Goal: Information Seeking & Learning: Learn about a topic

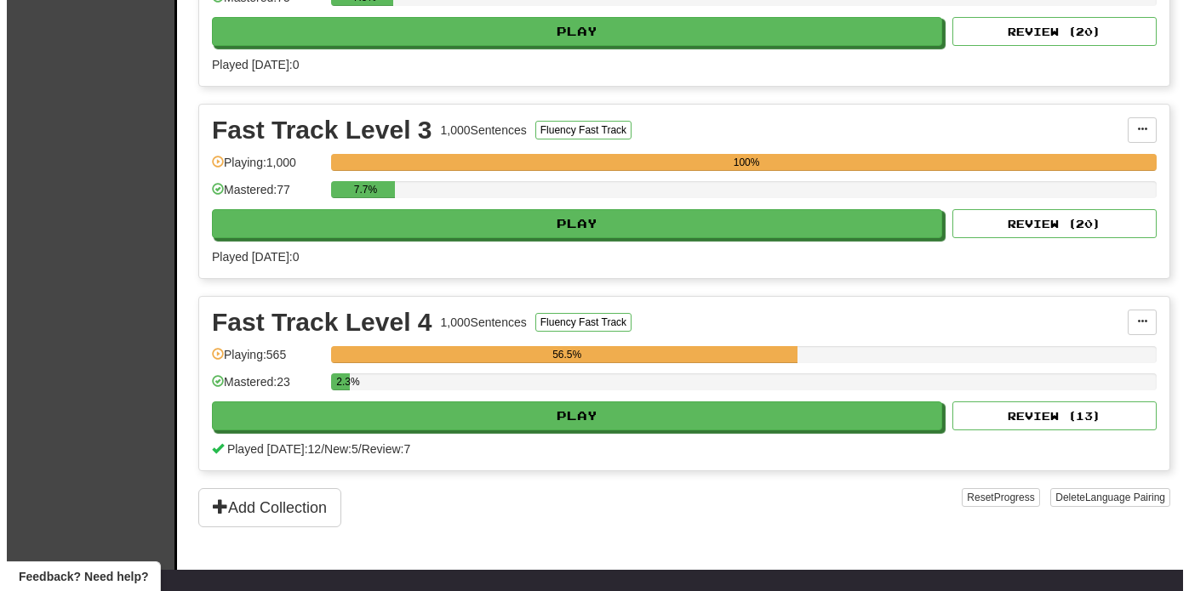
scroll to position [864, 0]
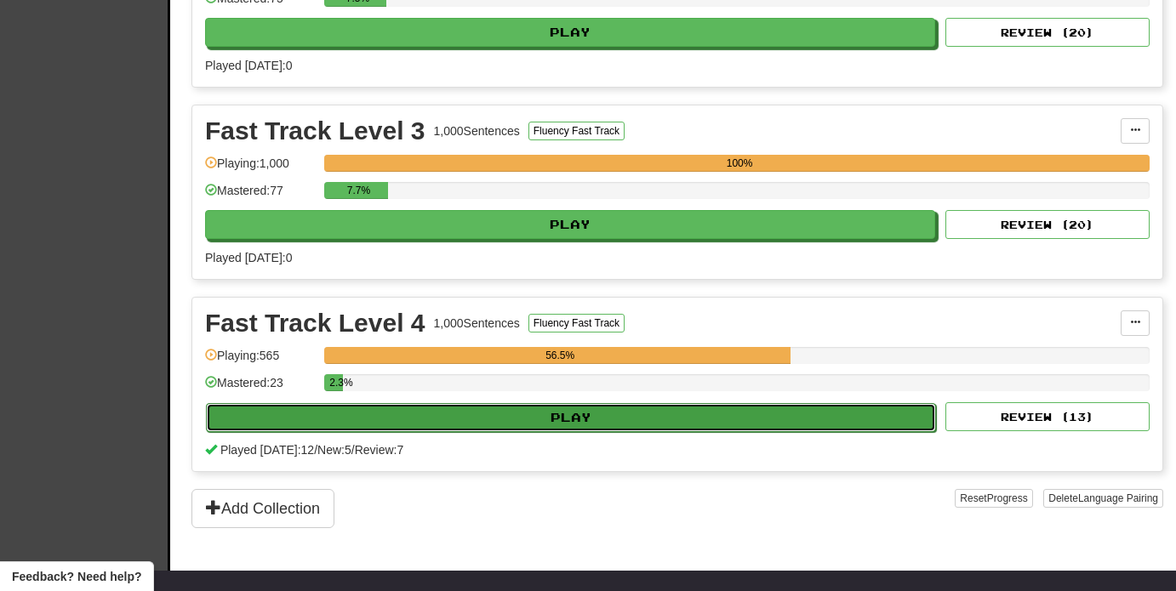
click at [864, 423] on button "Play" at bounding box center [571, 417] width 730 height 29
select select "**"
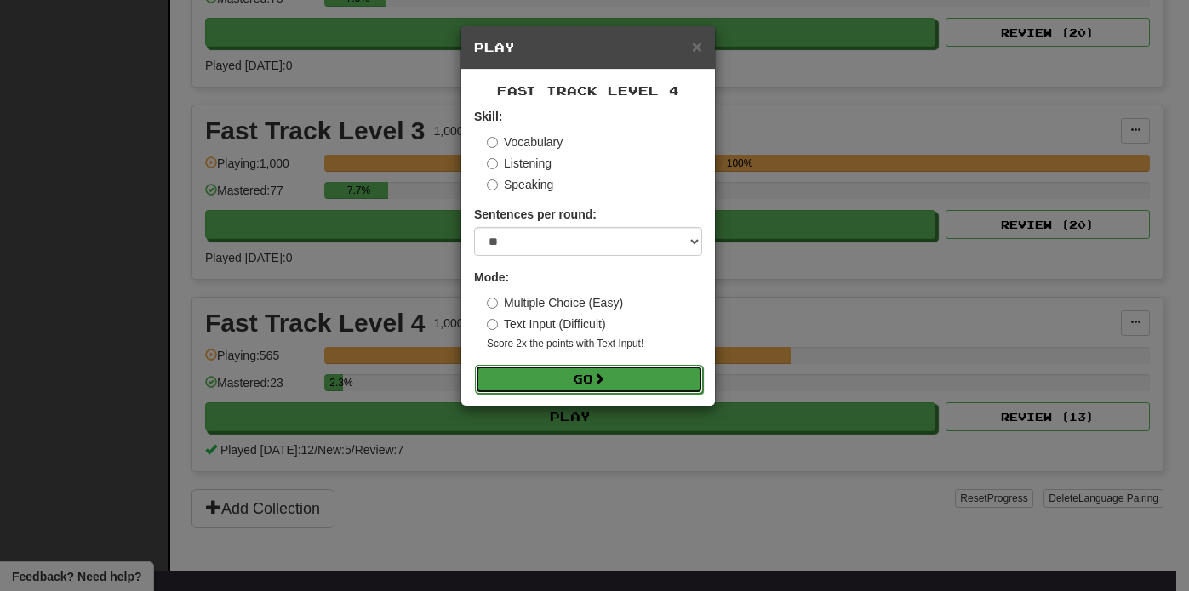
click at [659, 378] on button "Go" at bounding box center [589, 379] width 228 height 29
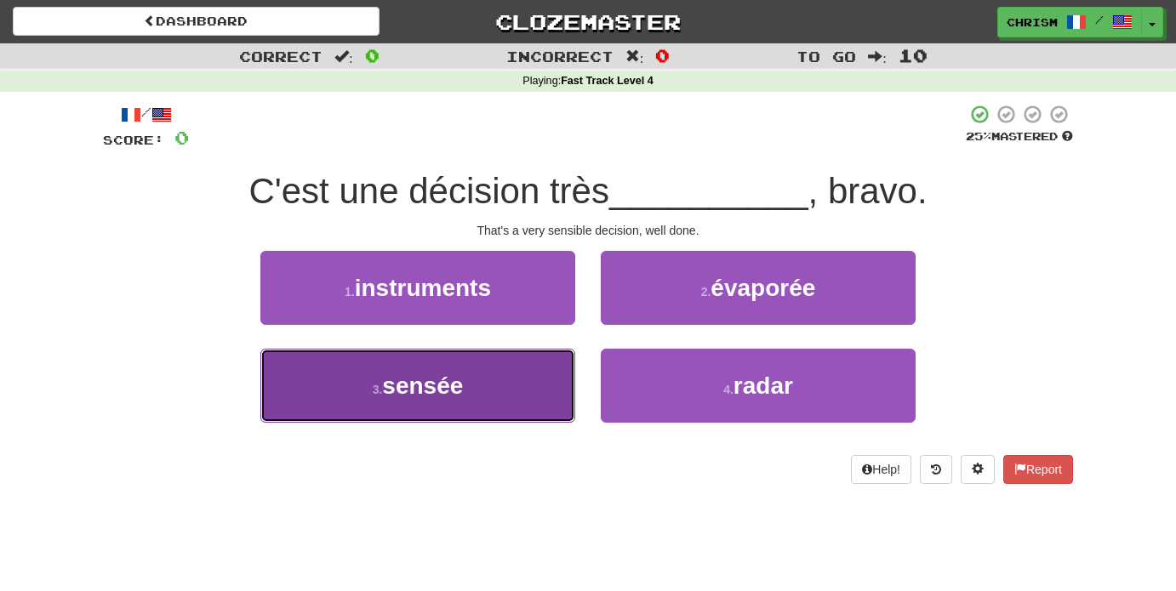
click at [510, 388] on button "3 . sensée" at bounding box center [417, 386] width 315 height 74
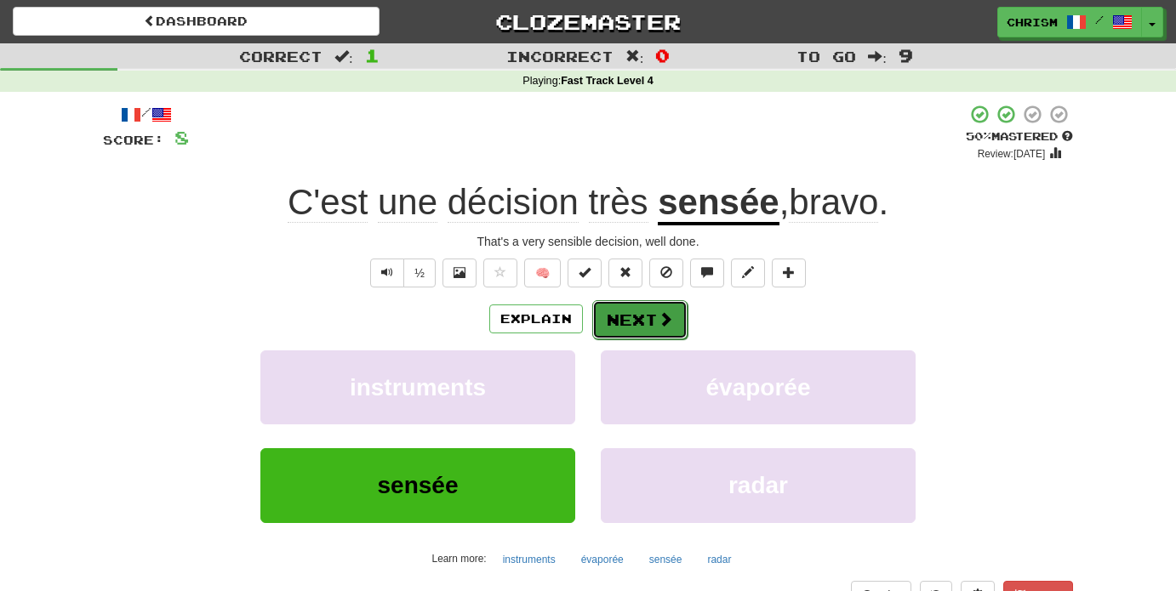
click at [626, 315] on button "Next" at bounding box center [639, 319] width 95 height 39
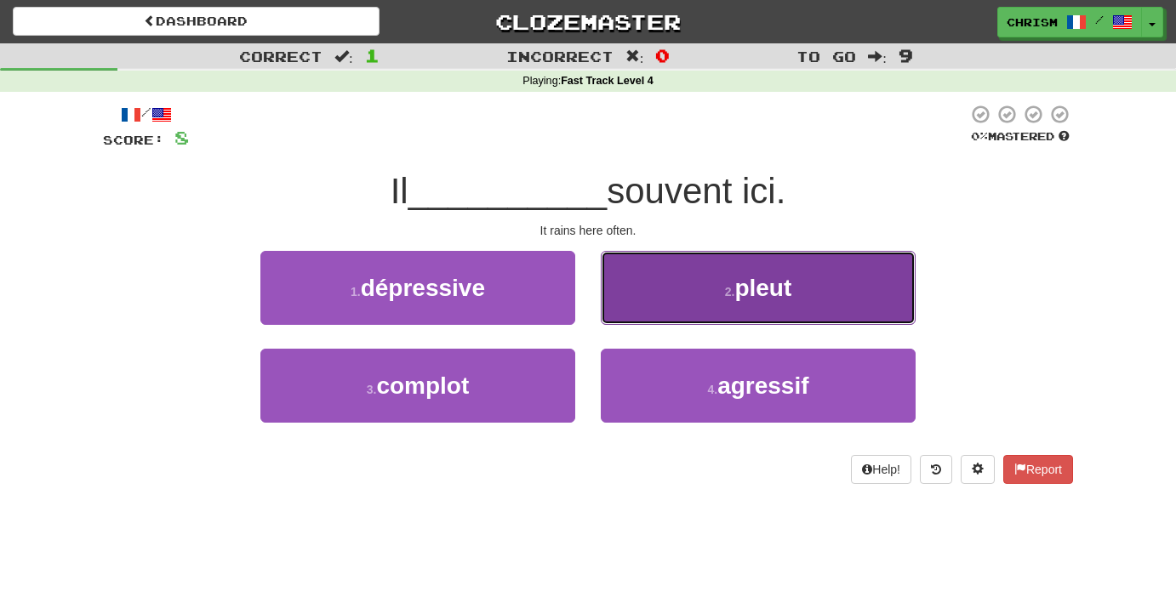
click at [627, 315] on button "2 . pleut" at bounding box center [758, 288] width 315 height 74
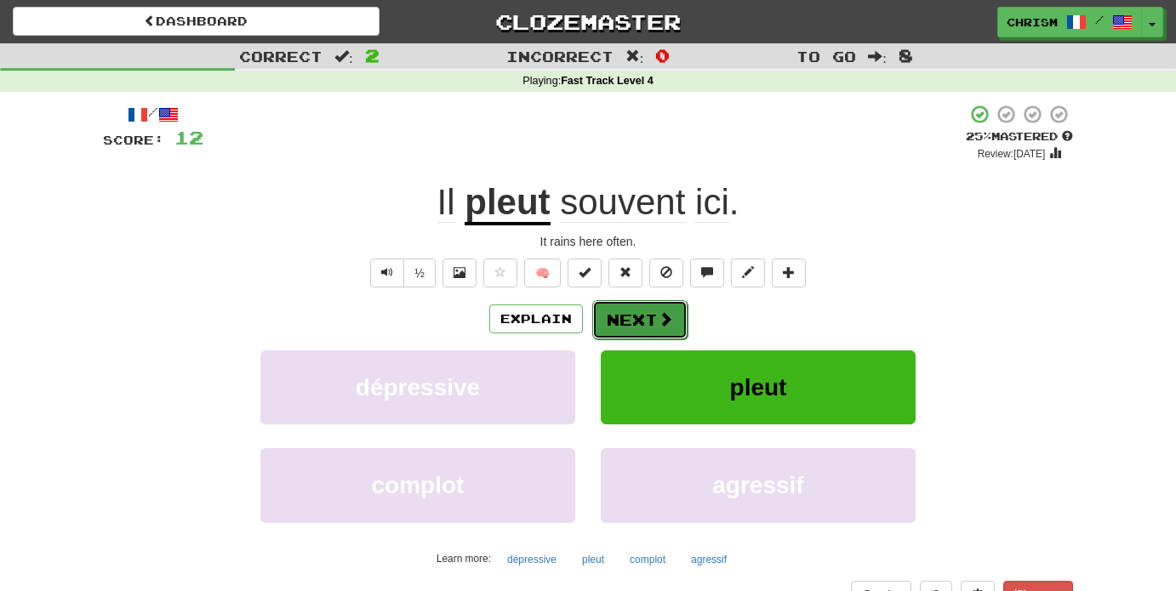
click at [640, 321] on button "Next" at bounding box center [639, 319] width 95 height 39
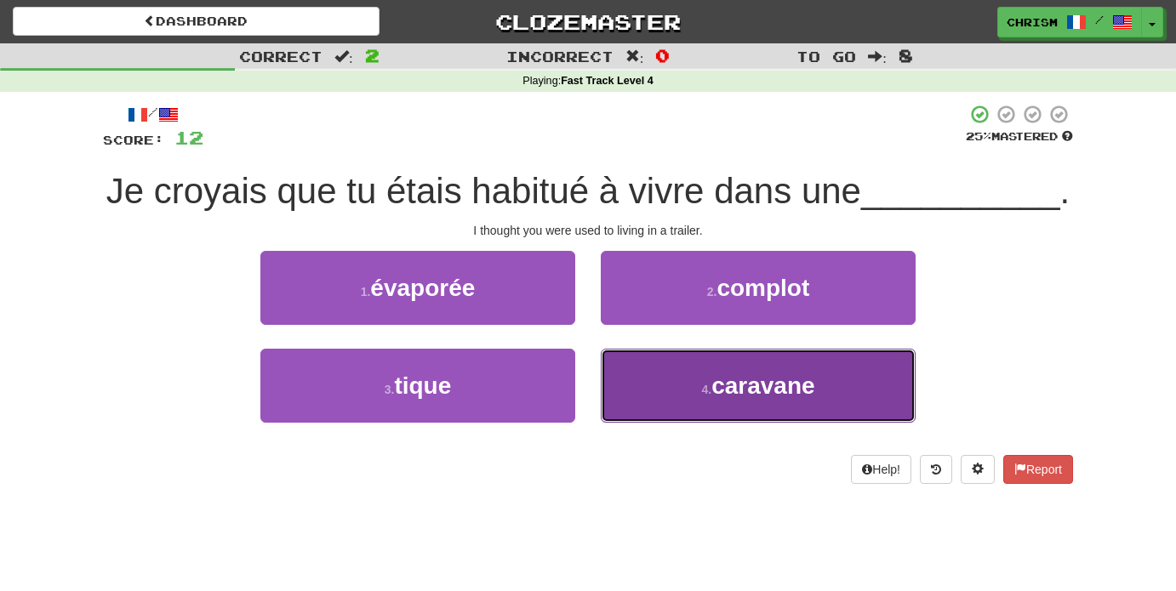
click at [657, 381] on button "4 . caravane" at bounding box center [758, 386] width 315 height 74
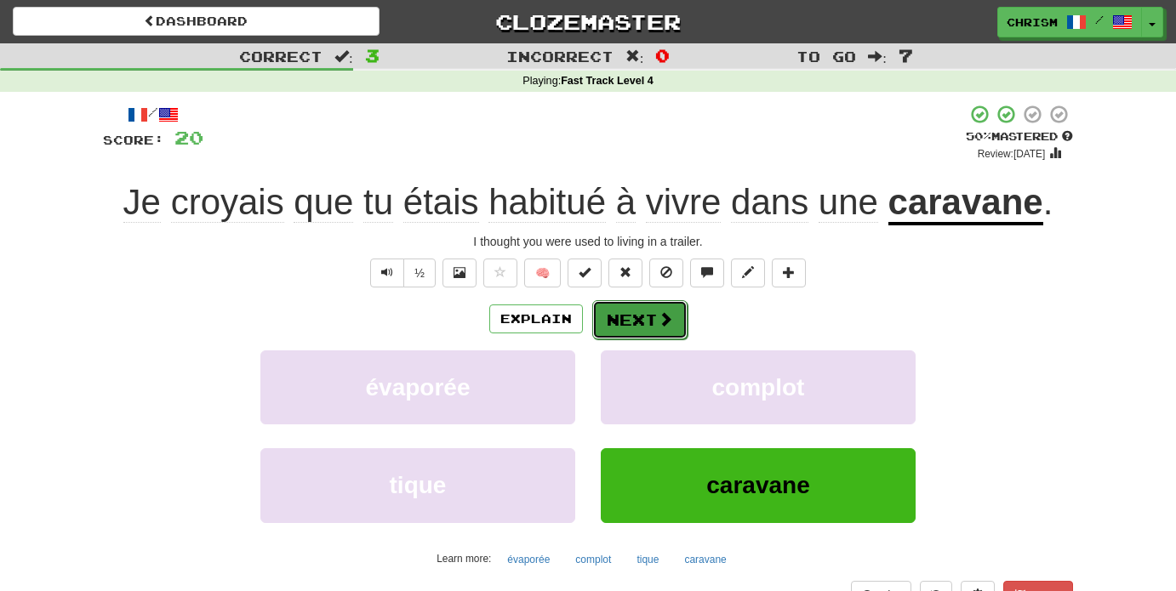
click at [658, 318] on span at bounding box center [665, 318] width 15 height 15
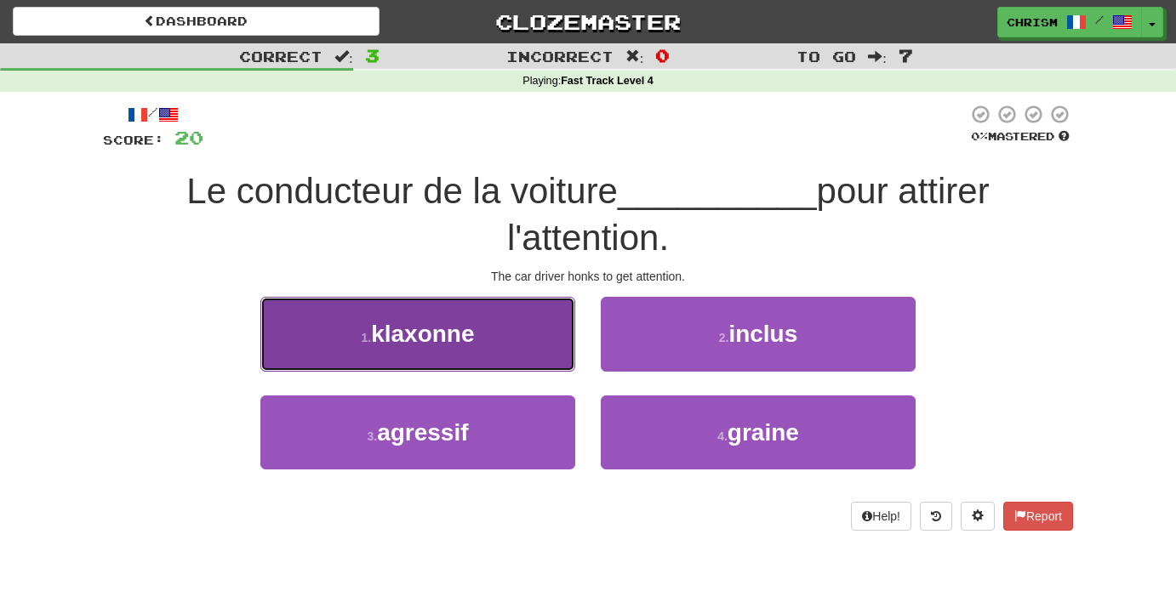
click at [519, 342] on button "1 . klaxonne" at bounding box center [417, 334] width 315 height 74
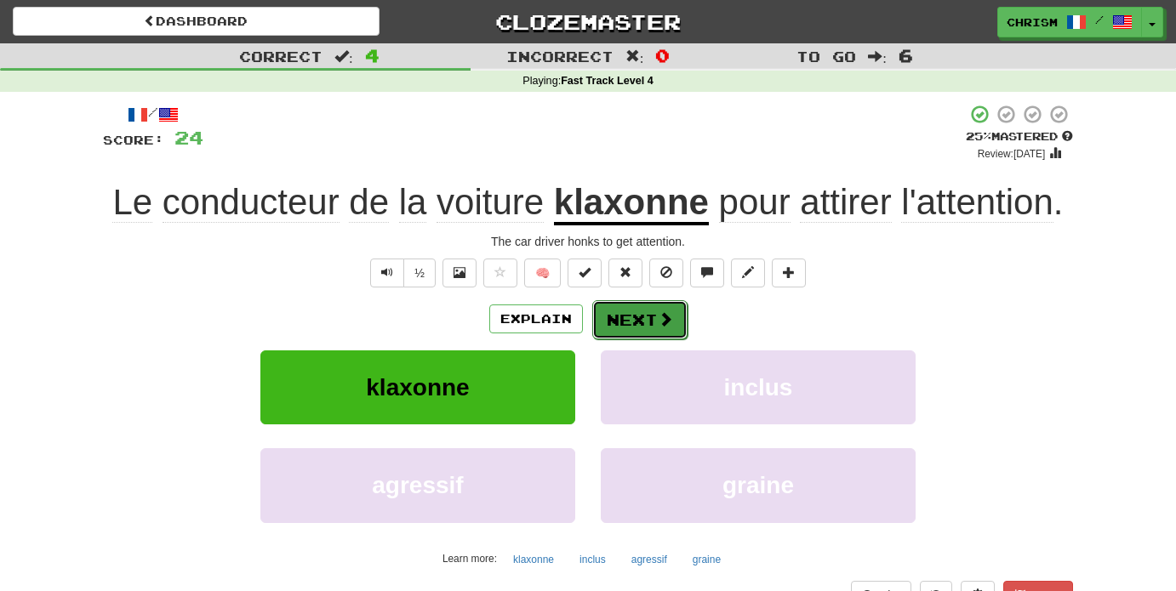
click at [660, 308] on button "Next" at bounding box center [639, 319] width 95 height 39
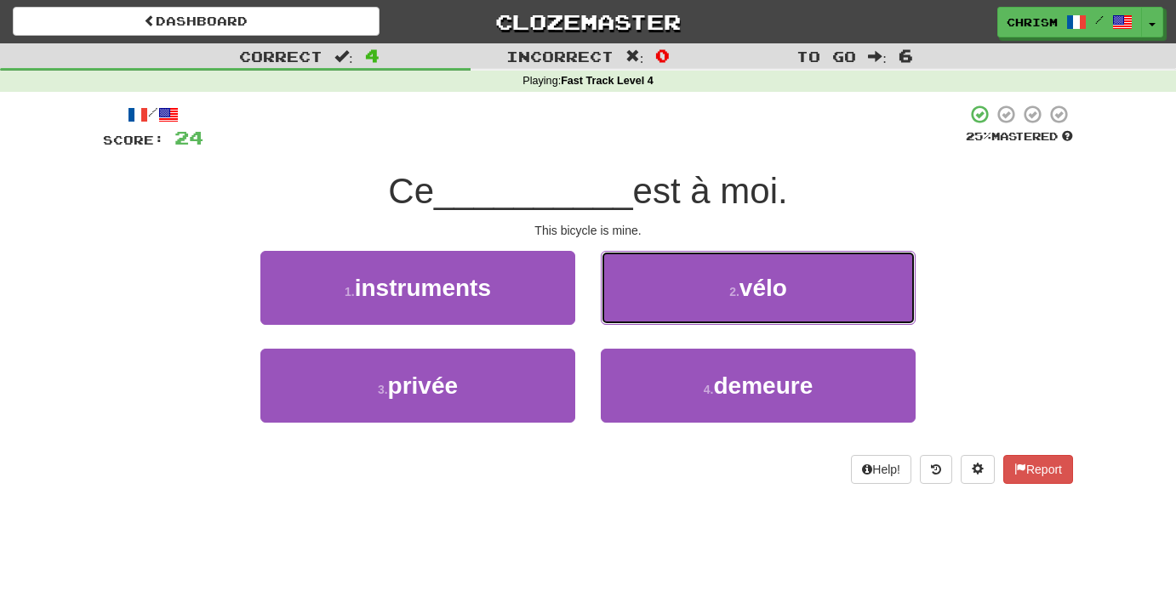
click at [660, 308] on button "2 . vélo" at bounding box center [758, 288] width 315 height 74
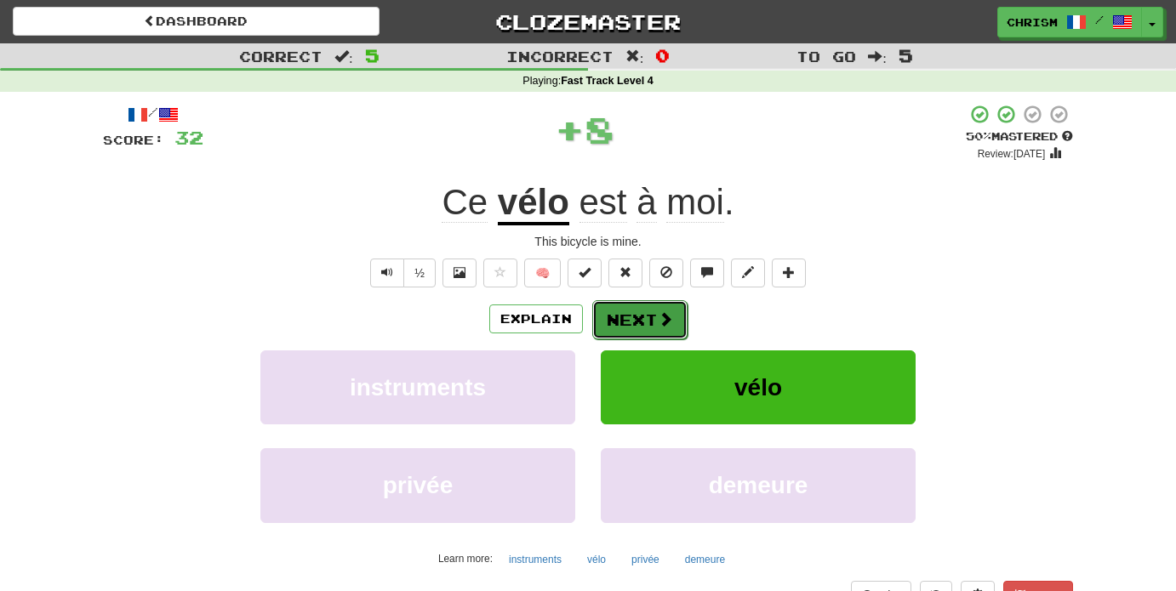
click at [654, 318] on button "Next" at bounding box center [639, 319] width 95 height 39
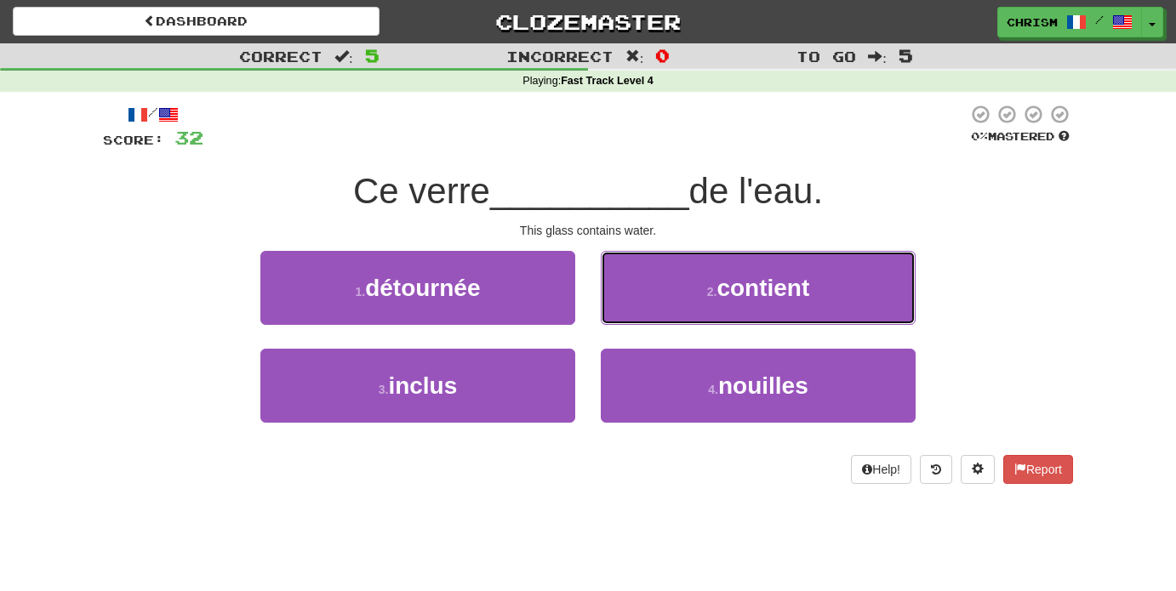
click at [654, 318] on button "2 . contient" at bounding box center [758, 288] width 315 height 74
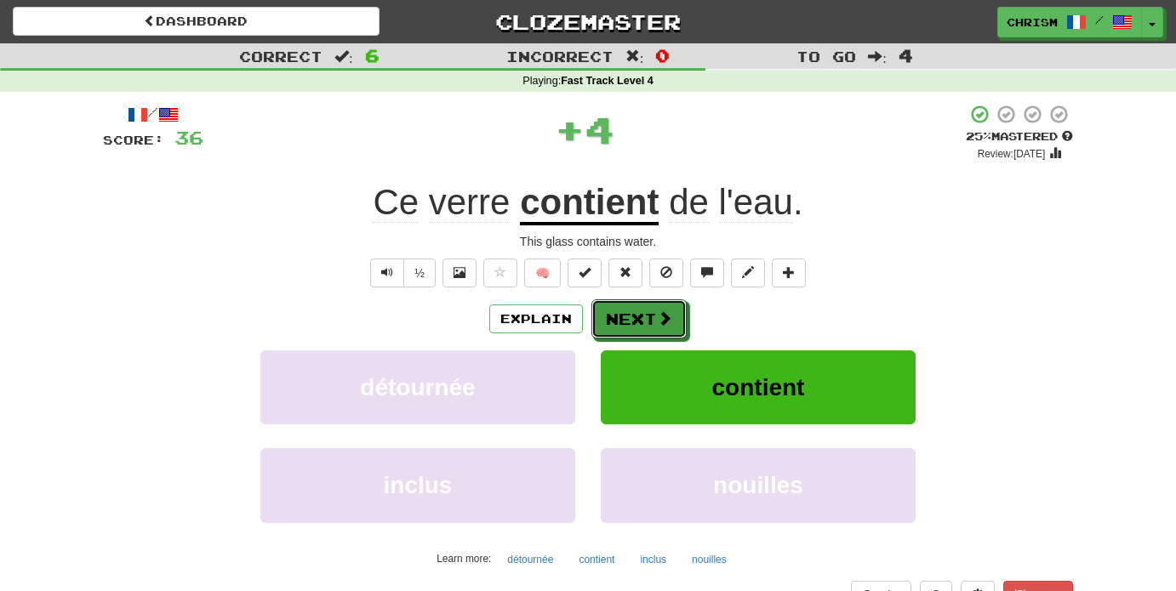
click at [654, 318] on button "Next" at bounding box center [638, 318] width 95 height 39
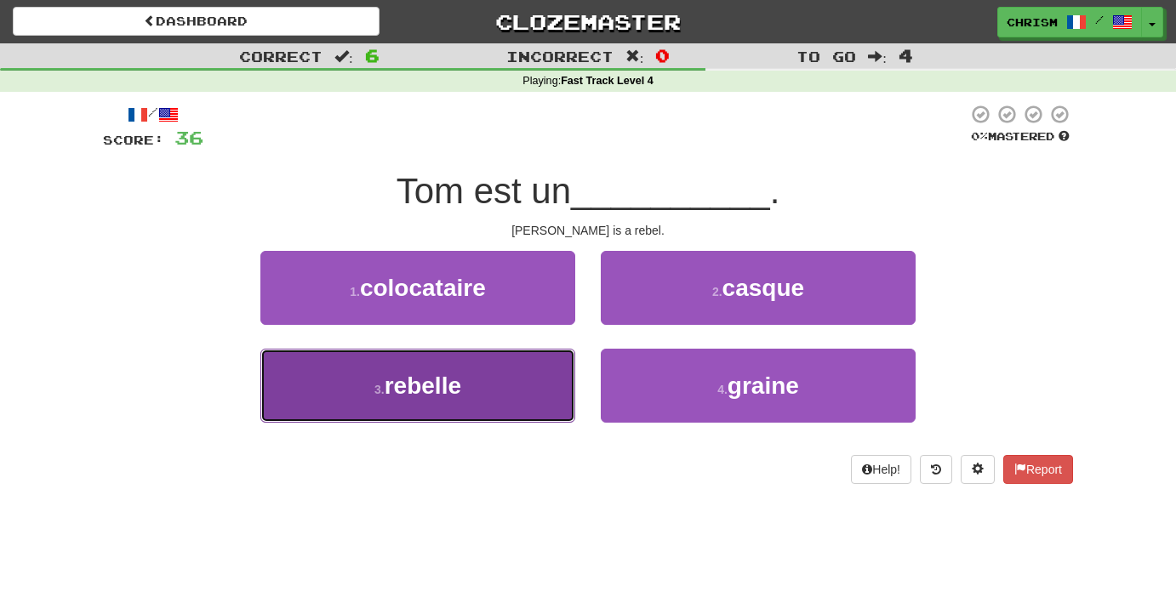
click at [528, 371] on button "3 . rebelle" at bounding box center [417, 386] width 315 height 74
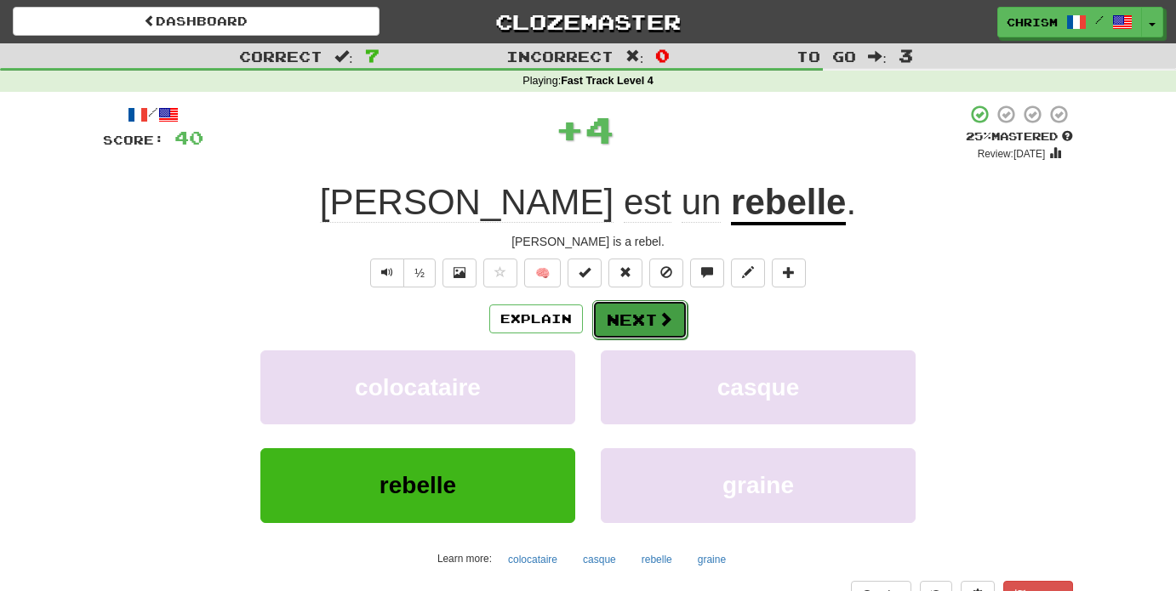
click at [669, 317] on span at bounding box center [665, 318] width 15 height 15
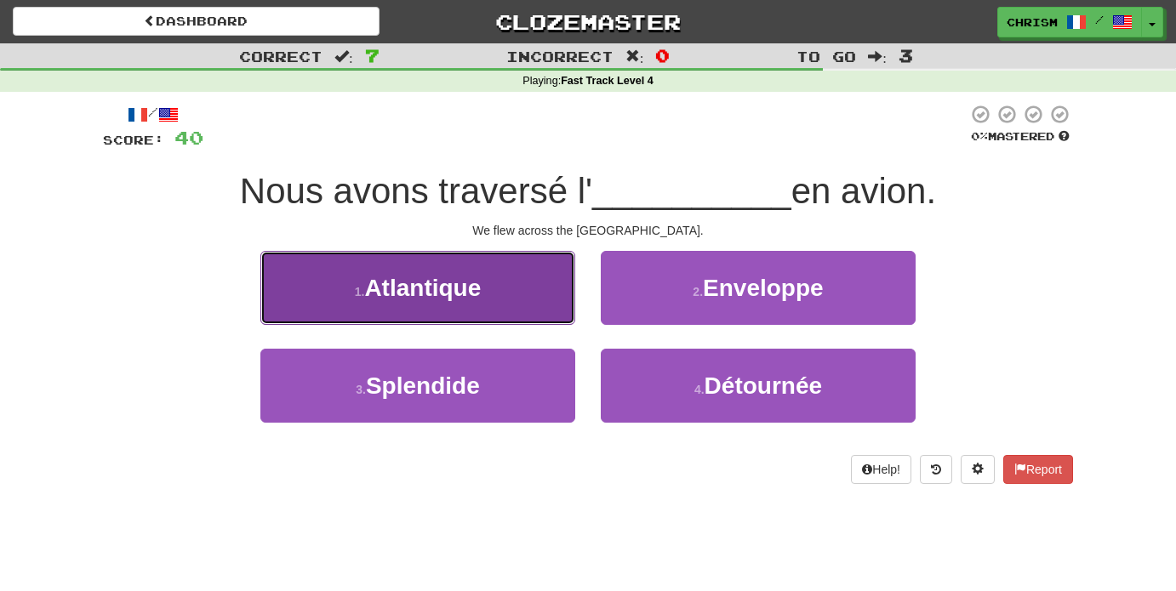
click at [533, 291] on button "1 . Atlantique" at bounding box center [417, 288] width 315 height 74
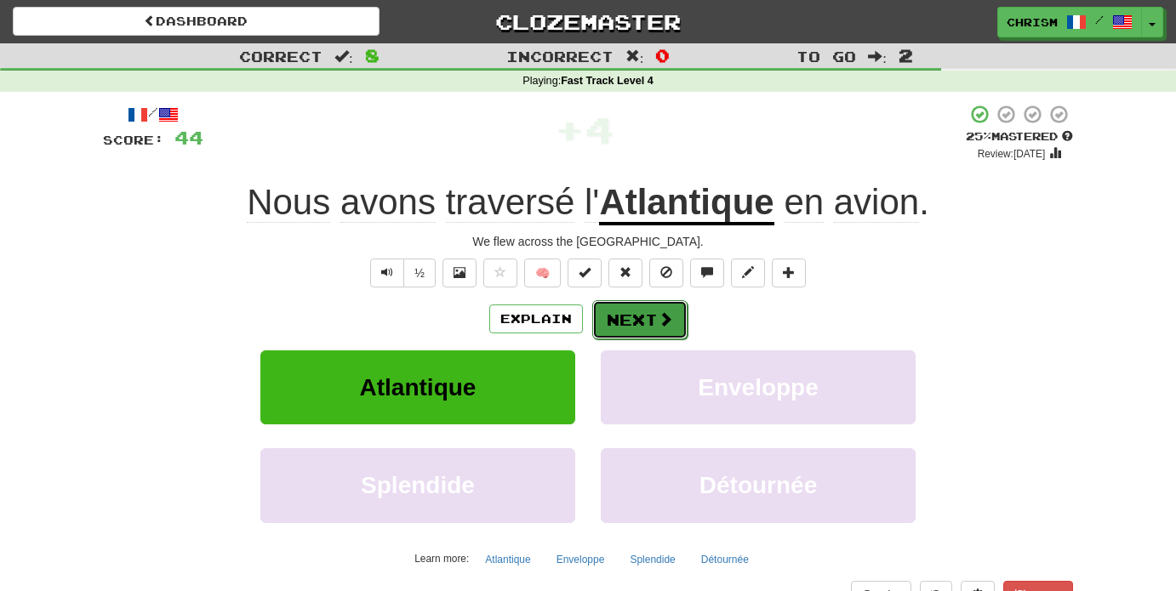
click at [644, 320] on button "Next" at bounding box center [639, 319] width 95 height 39
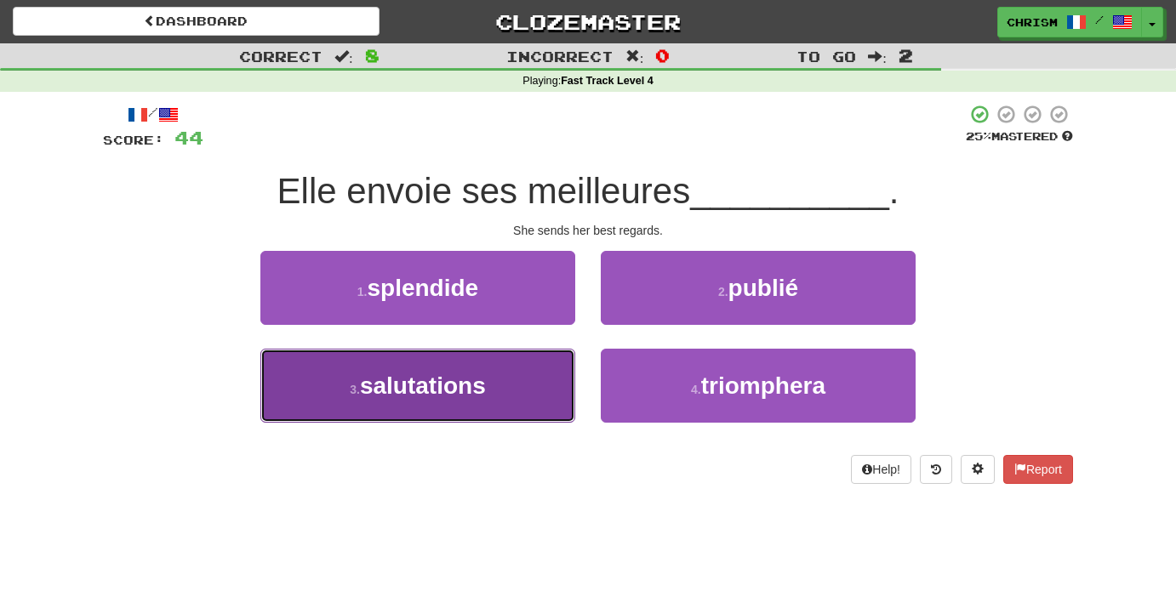
click at [501, 391] on button "3 . salutations" at bounding box center [417, 386] width 315 height 74
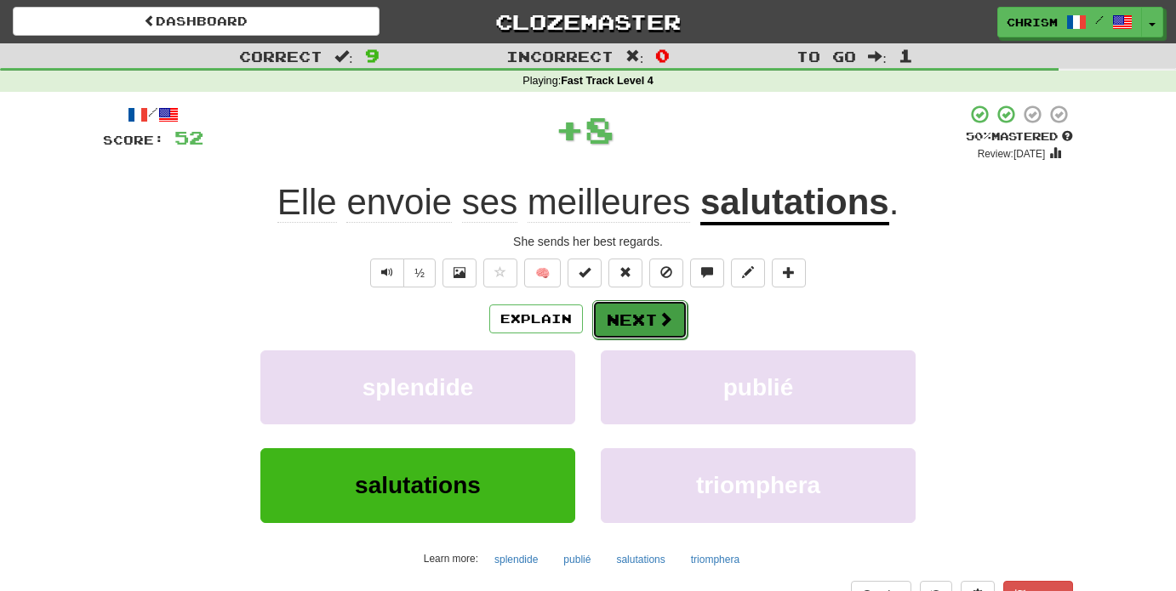
click at [664, 322] on span at bounding box center [665, 318] width 15 height 15
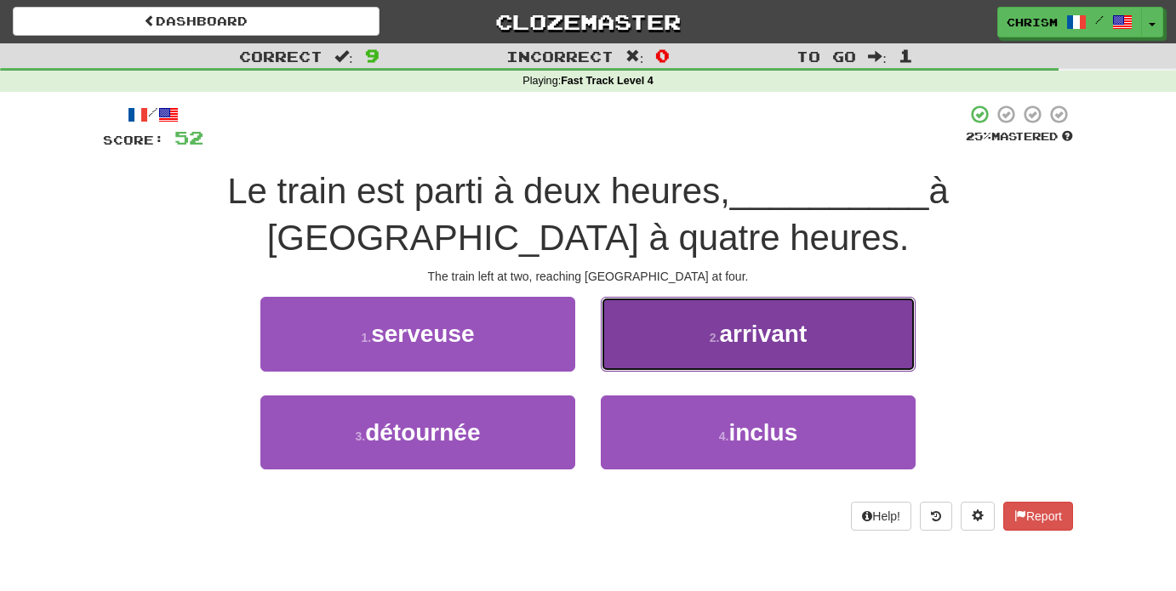
click at [680, 348] on button "2 . arrivant" at bounding box center [758, 334] width 315 height 74
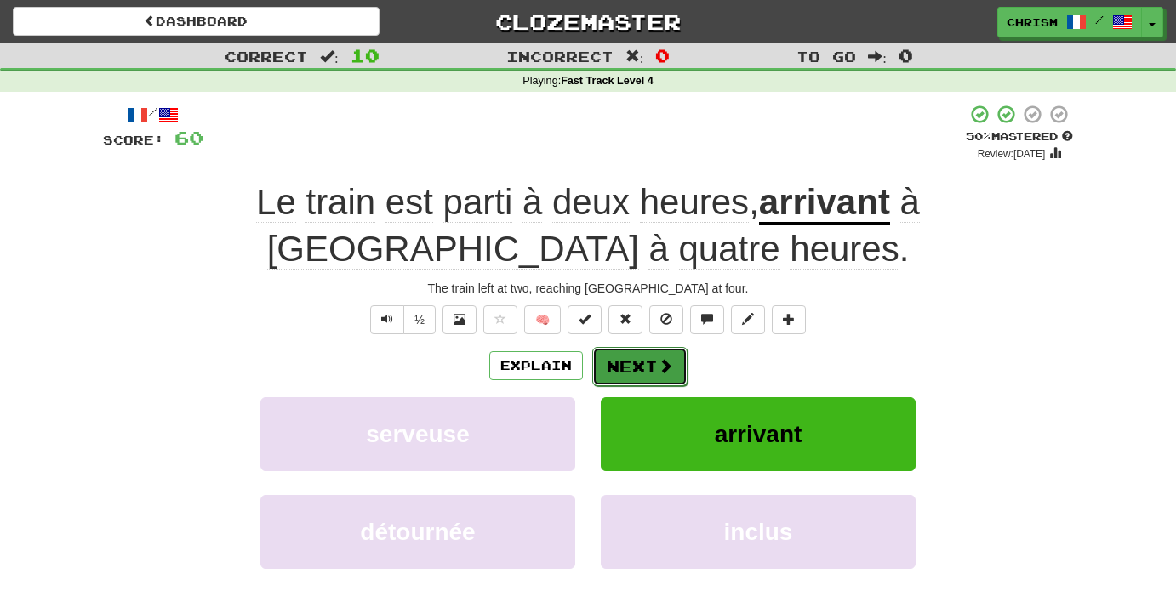
click at [651, 362] on button "Next" at bounding box center [639, 366] width 95 height 39
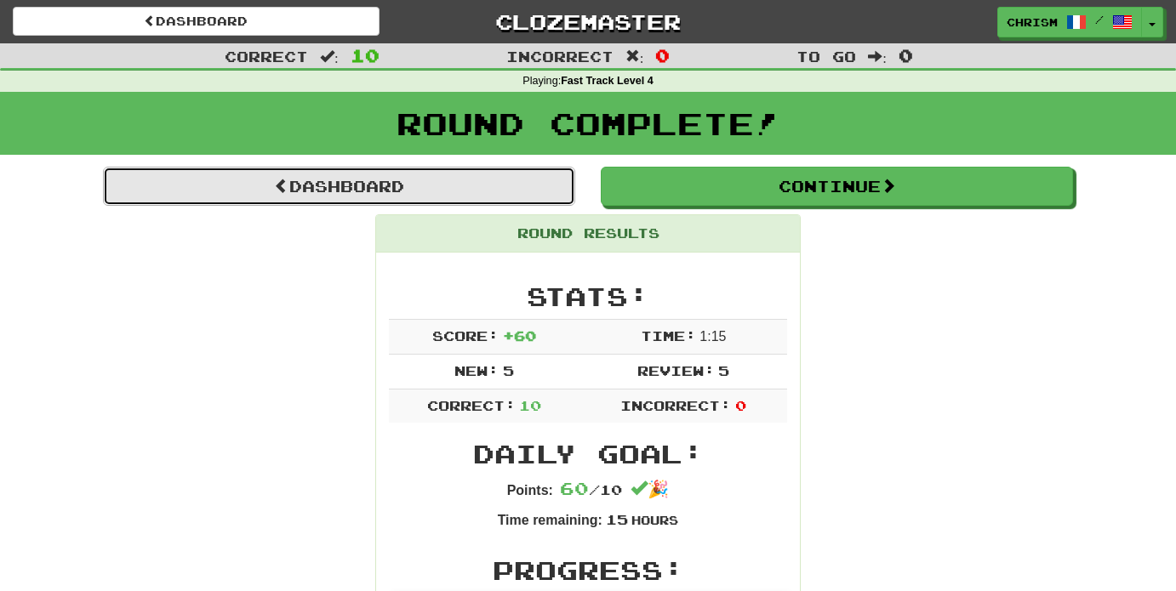
click at [537, 189] on link "Dashboard" at bounding box center [339, 186] width 472 height 39
